Goal: Transaction & Acquisition: Purchase product/service

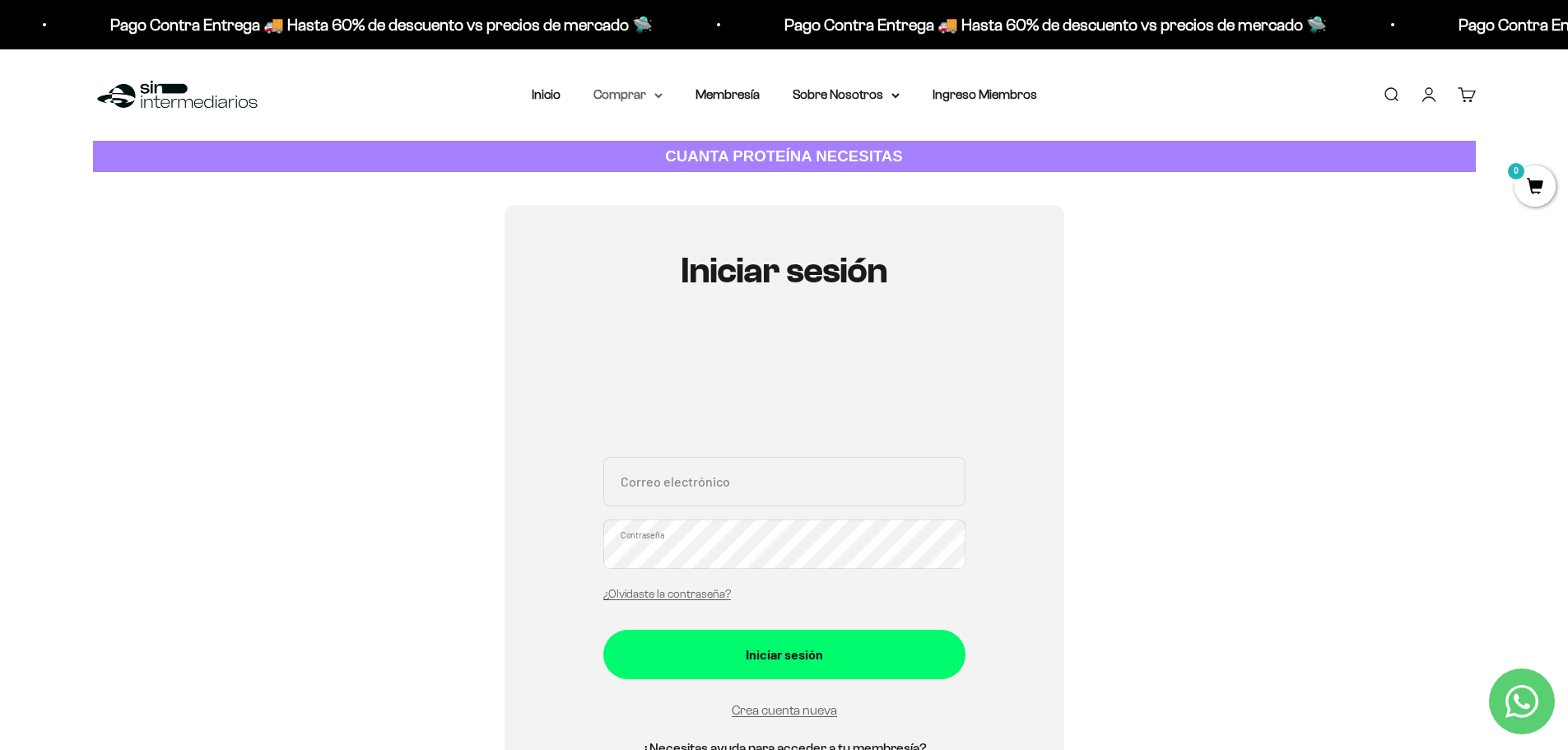
click at [623, 101] on summary "Comprar" at bounding box center [628, 94] width 69 height 21
click at [667, 147] on summary "Proteínas" at bounding box center [671, 148] width 136 height 21
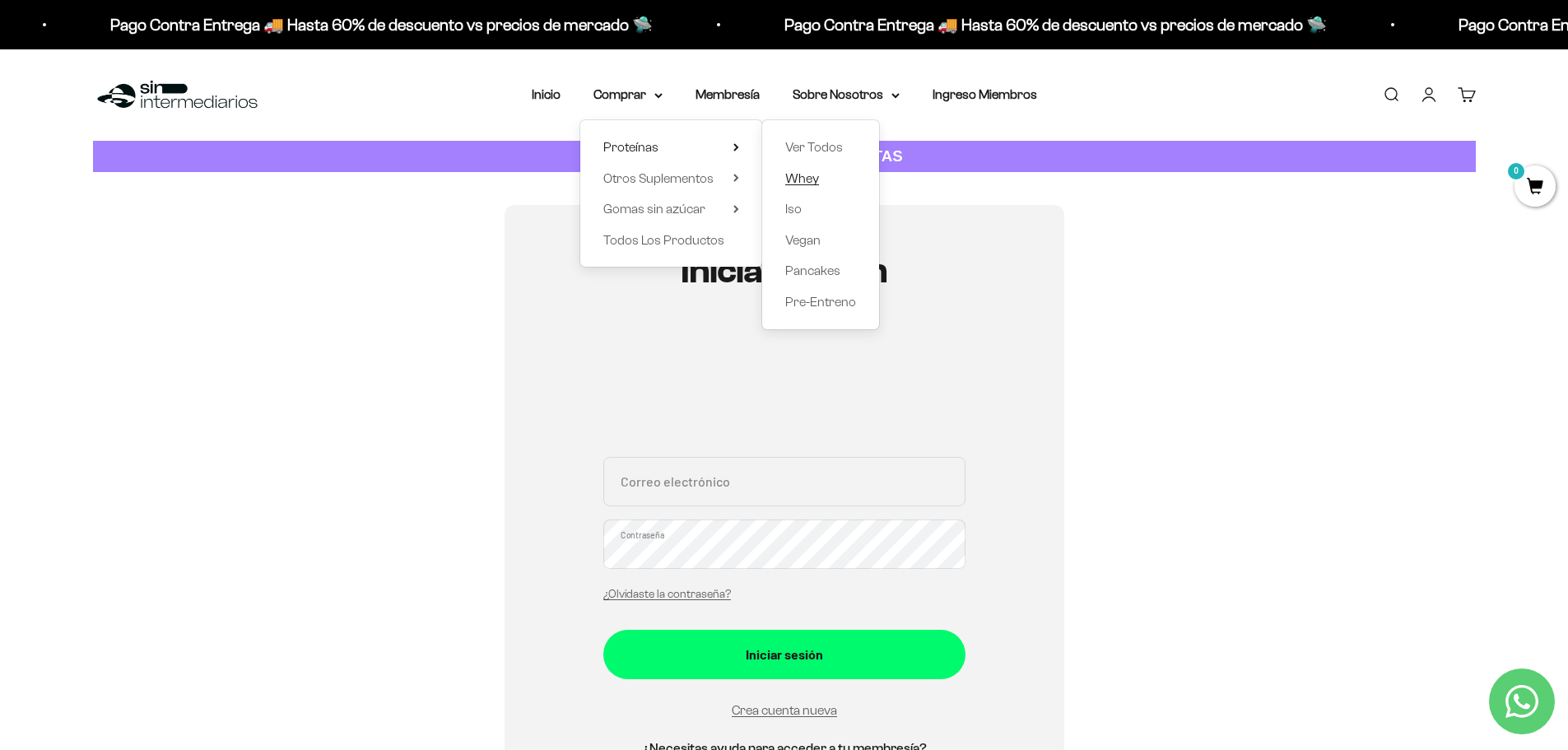
click at [800, 181] on span "Whey" at bounding box center [803, 179] width 34 height 14
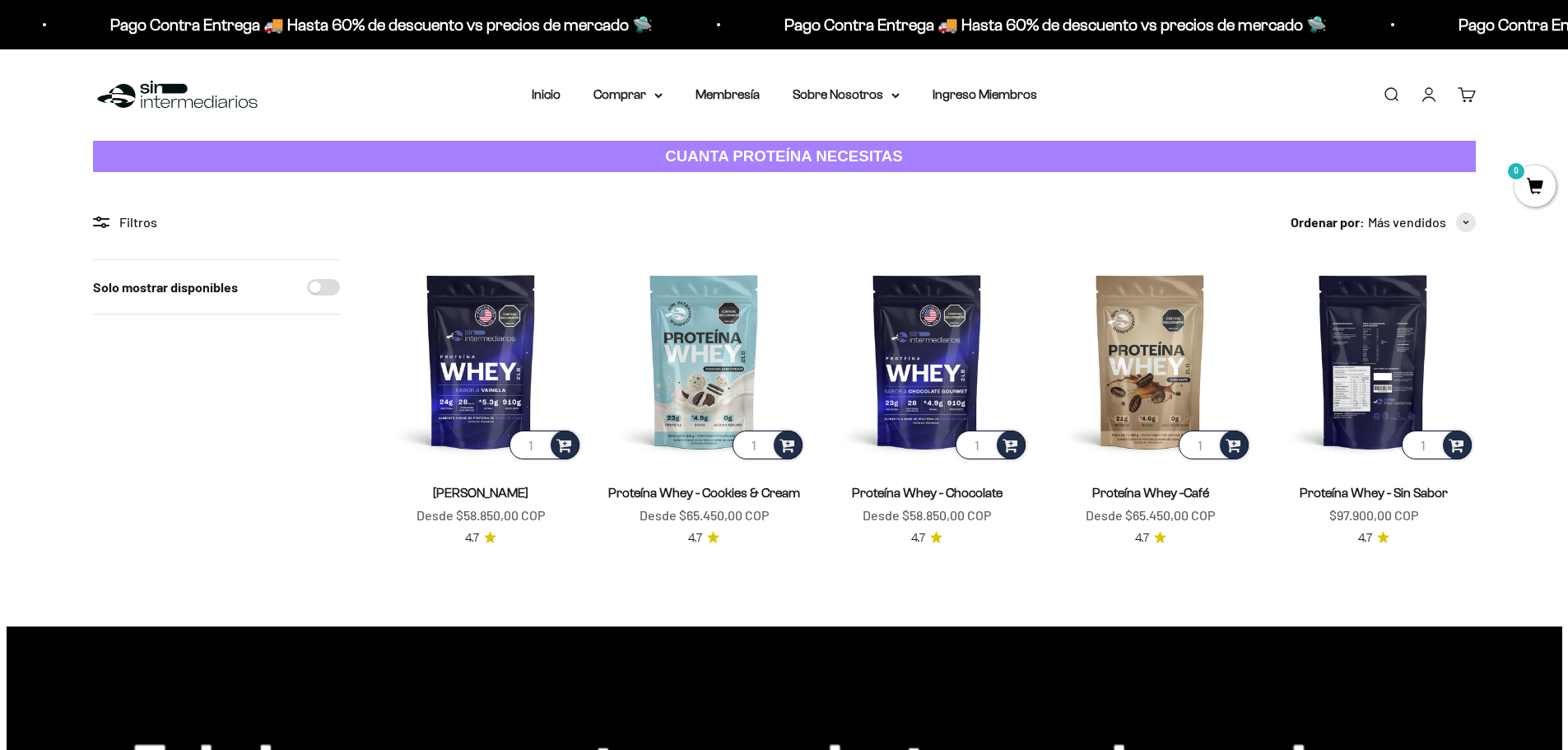
click at [1331, 340] on img at bounding box center [1373, 361] width 204 height 203
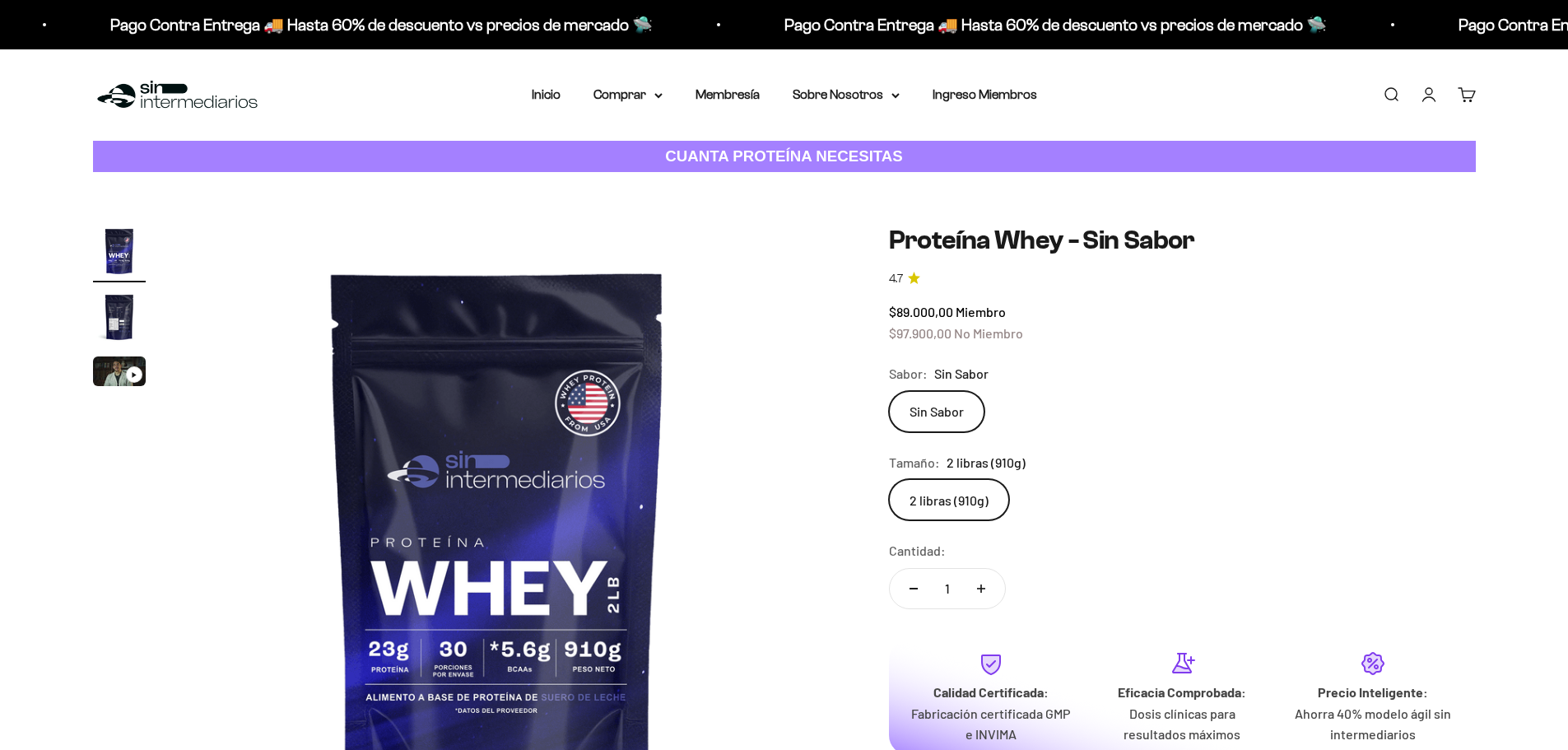
click at [122, 319] on img "Ir al artículo 2" at bounding box center [119, 316] width 52 height 52
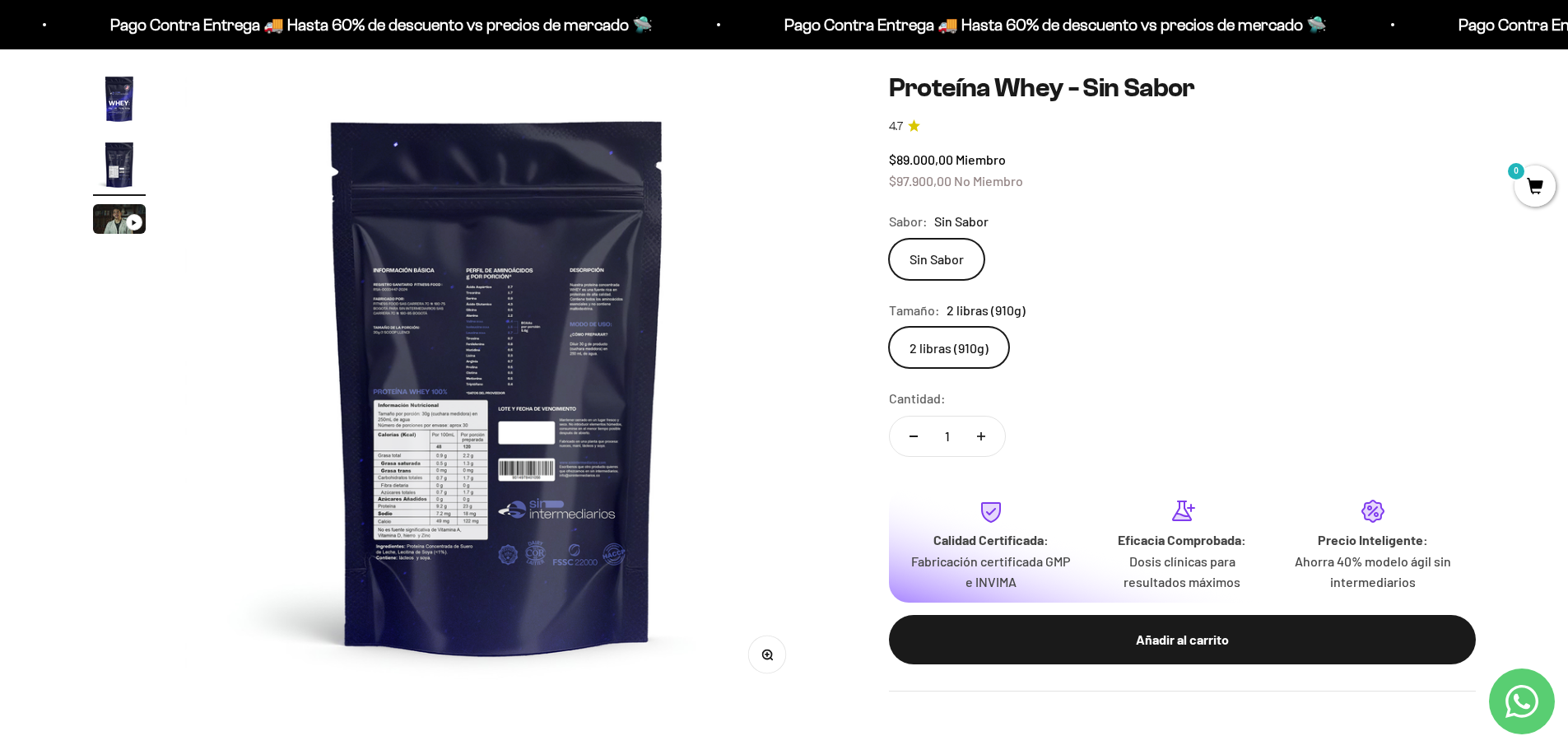
scroll to position [153, 0]
